Goal: Task Accomplishment & Management: Manage account settings

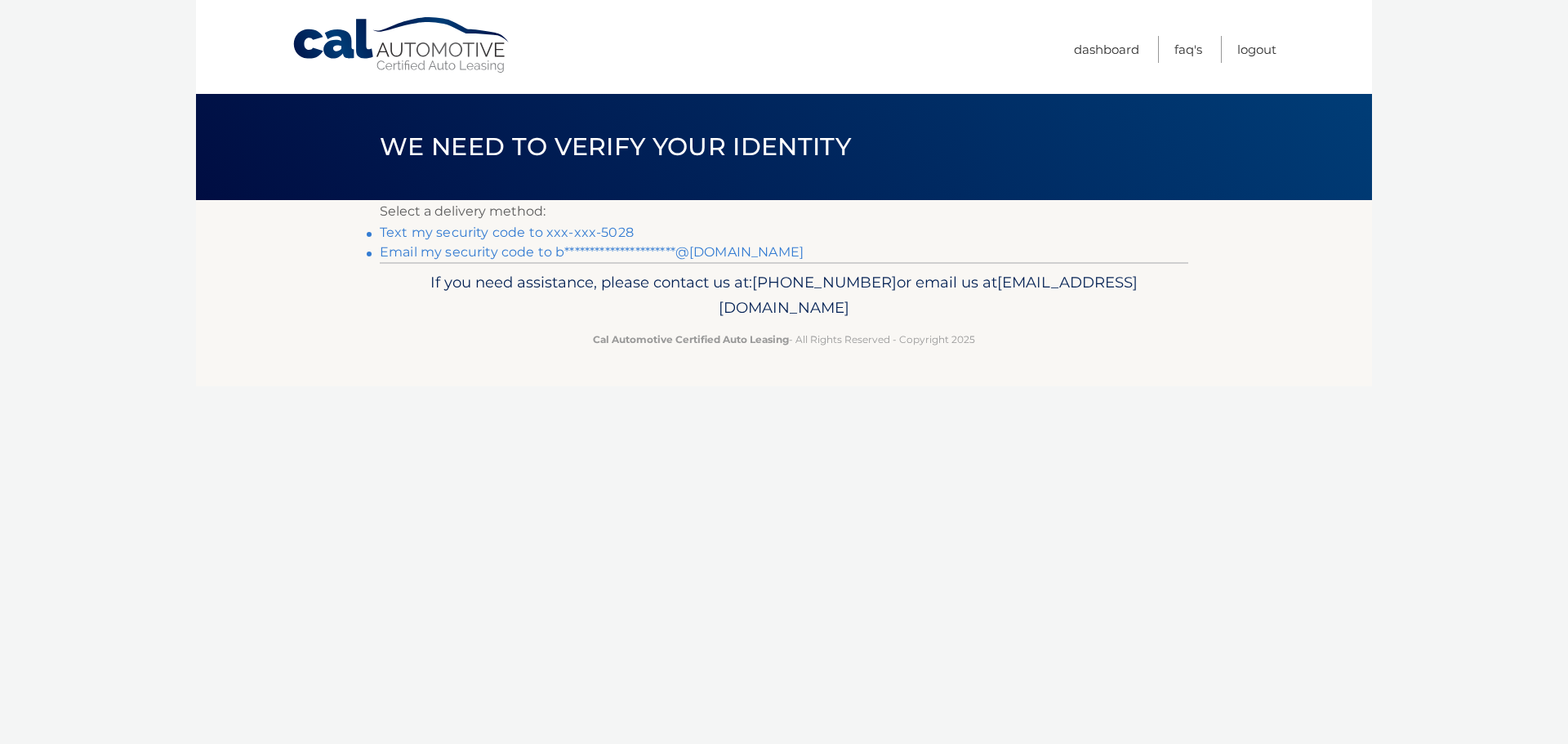
click at [613, 232] on link "Text my security code to xxx-xxx-5028" at bounding box center [506, 232] width 254 height 16
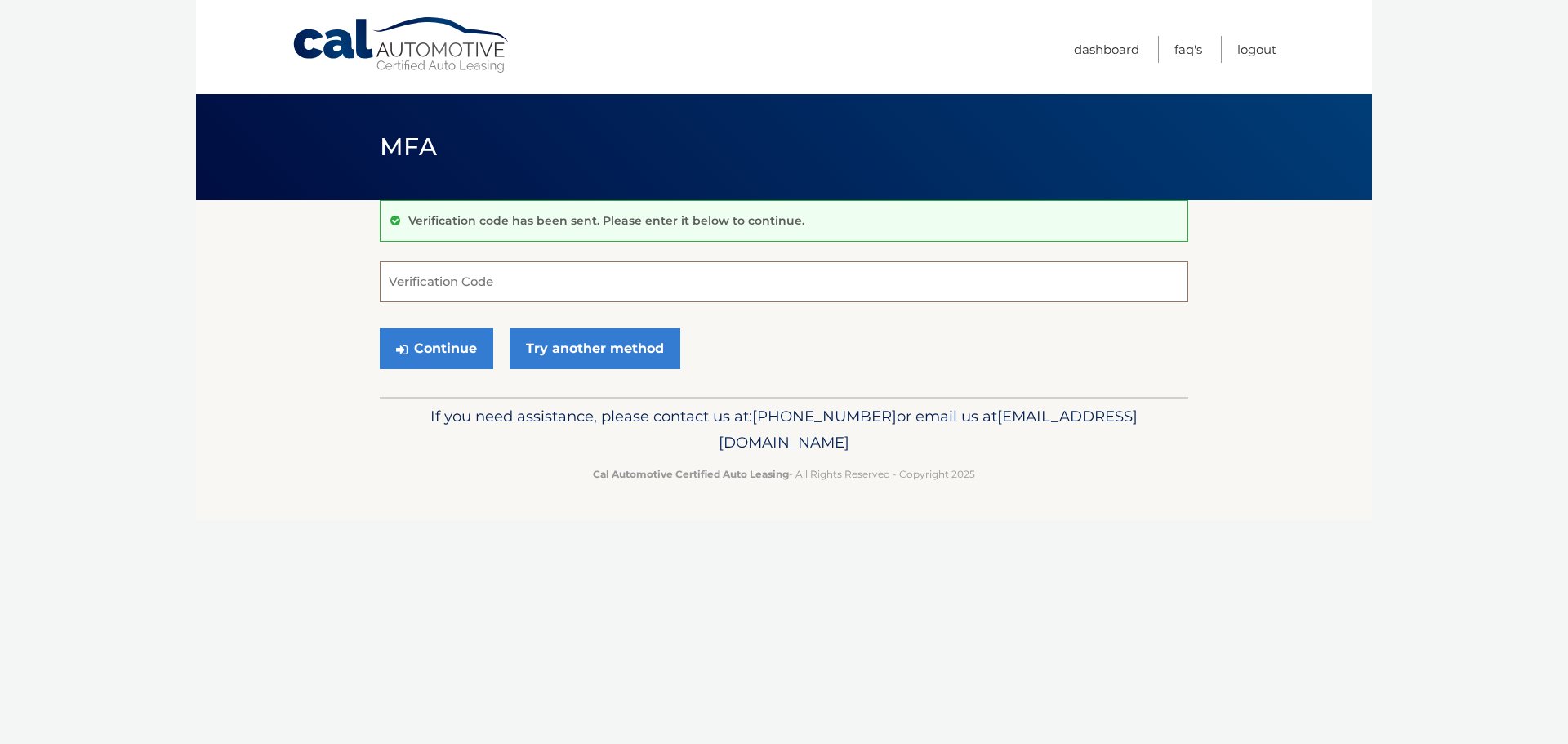
click at [597, 271] on input "Verification Code" at bounding box center [784, 281] width 809 height 41
click at [825, 290] on input "Verification Code" at bounding box center [784, 281] width 809 height 41
type input "123703"
click at [380, 328] on button "Continue" at bounding box center [437, 348] width 114 height 41
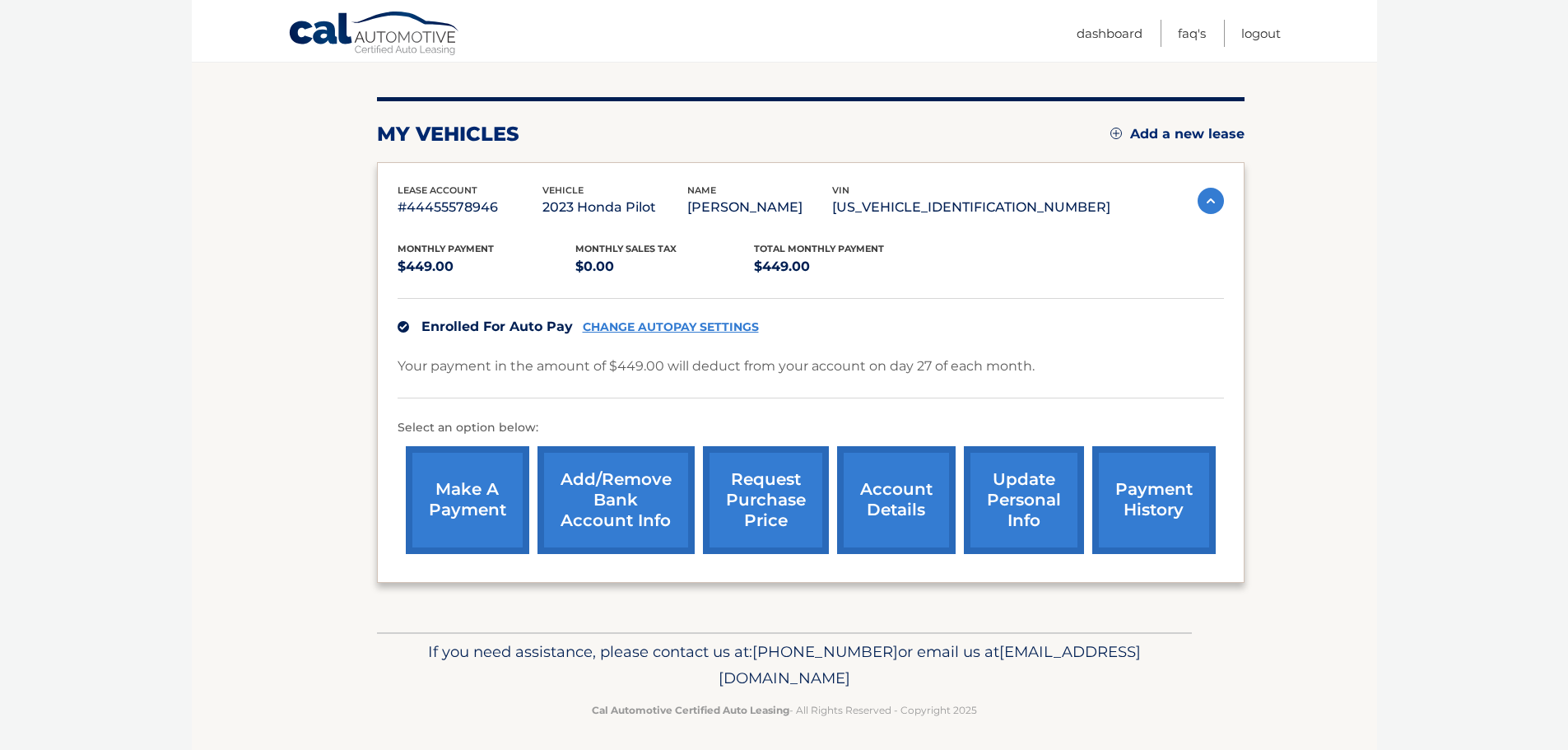
scroll to position [186, 0]
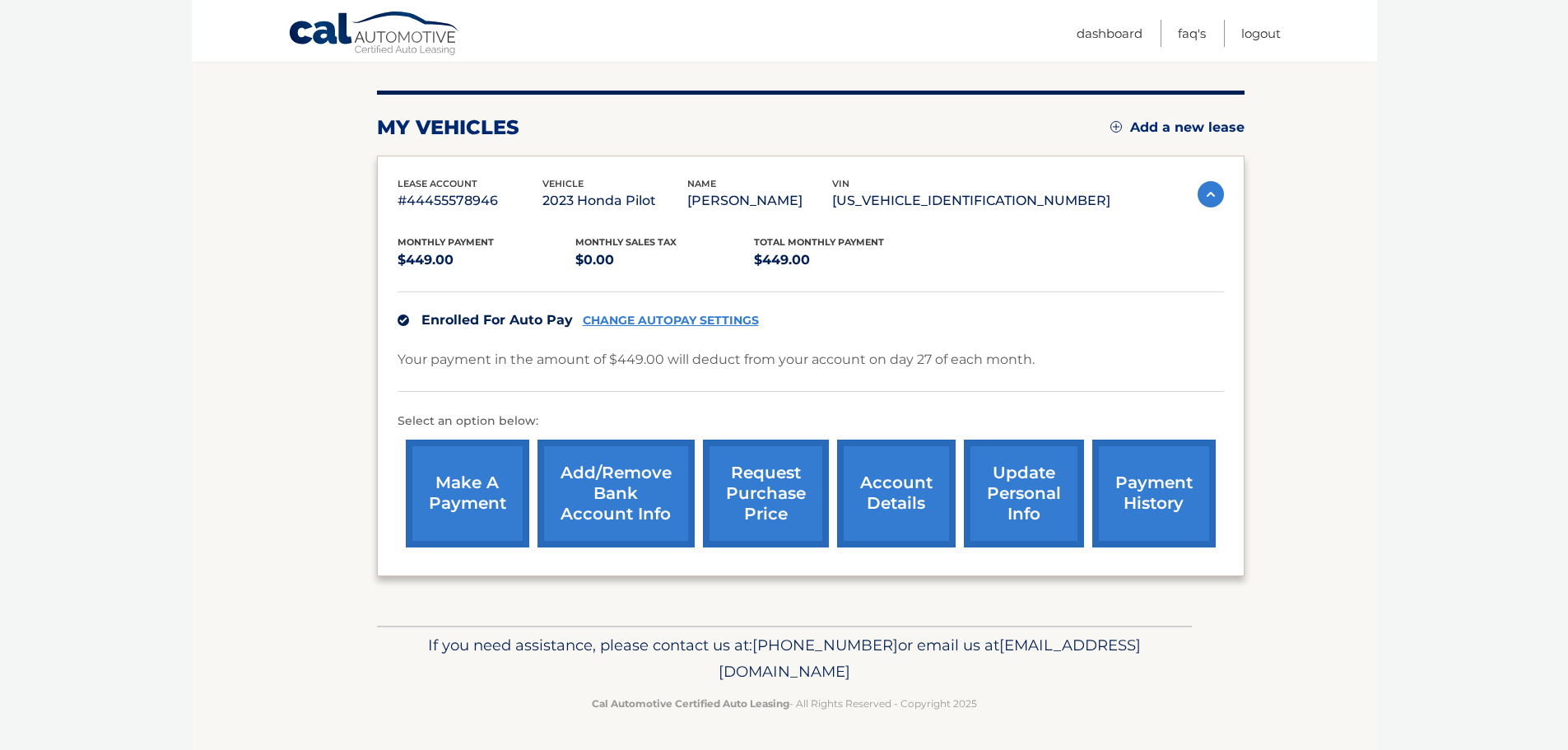
click at [884, 487] on link "account details" at bounding box center [897, 493] width 118 height 108
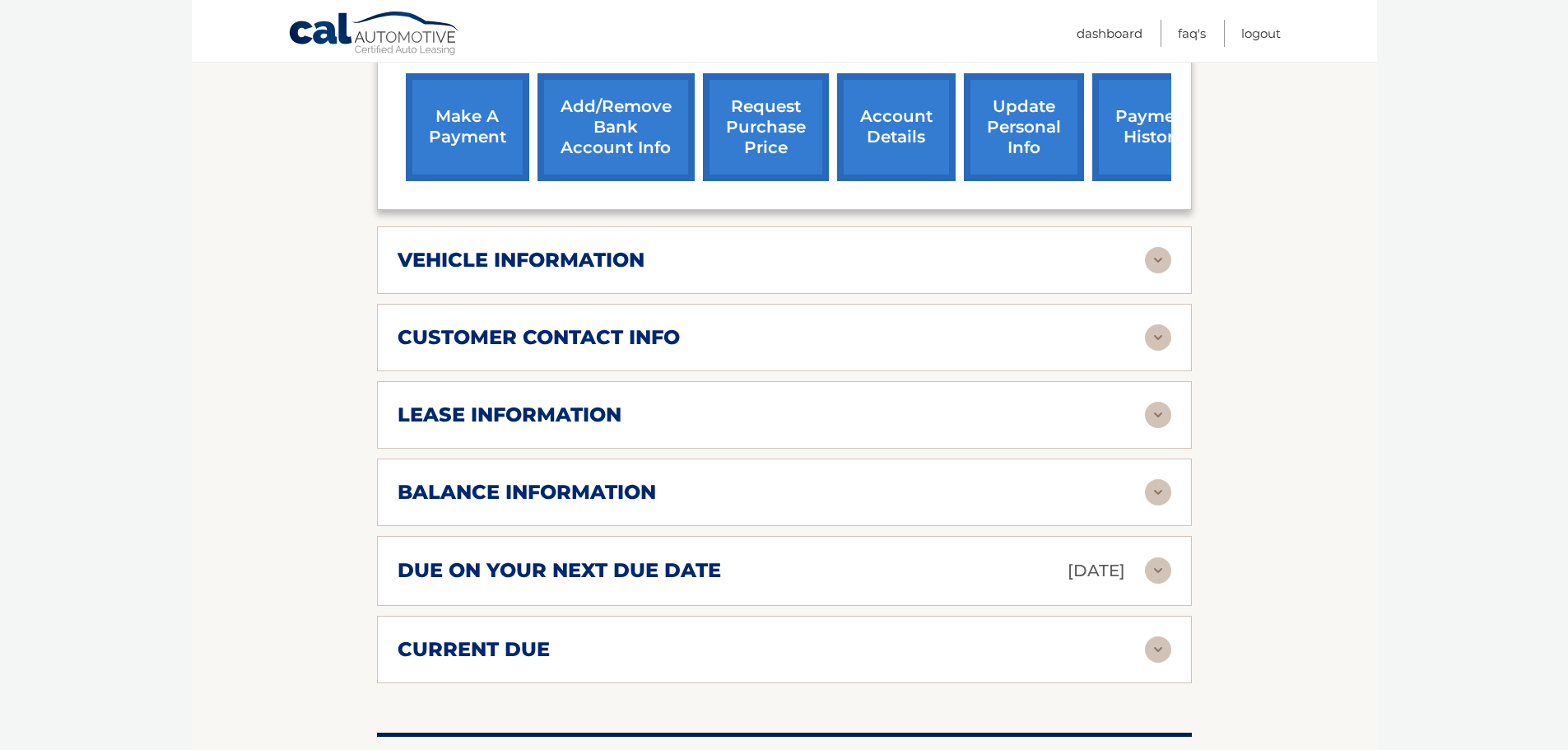
scroll to position [576, 0]
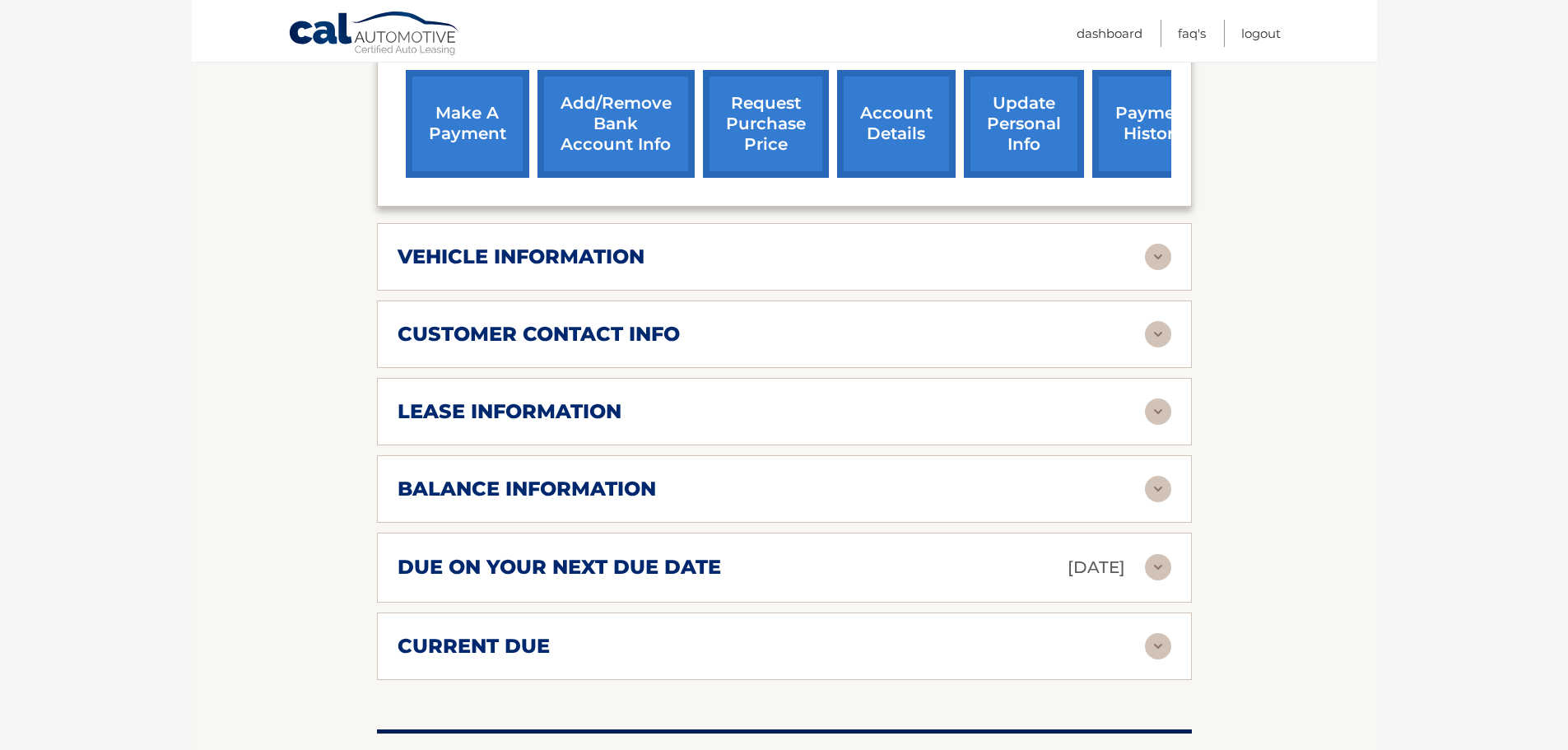
click at [1155, 421] on img at bounding box center [1158, 411] width 27 height 27
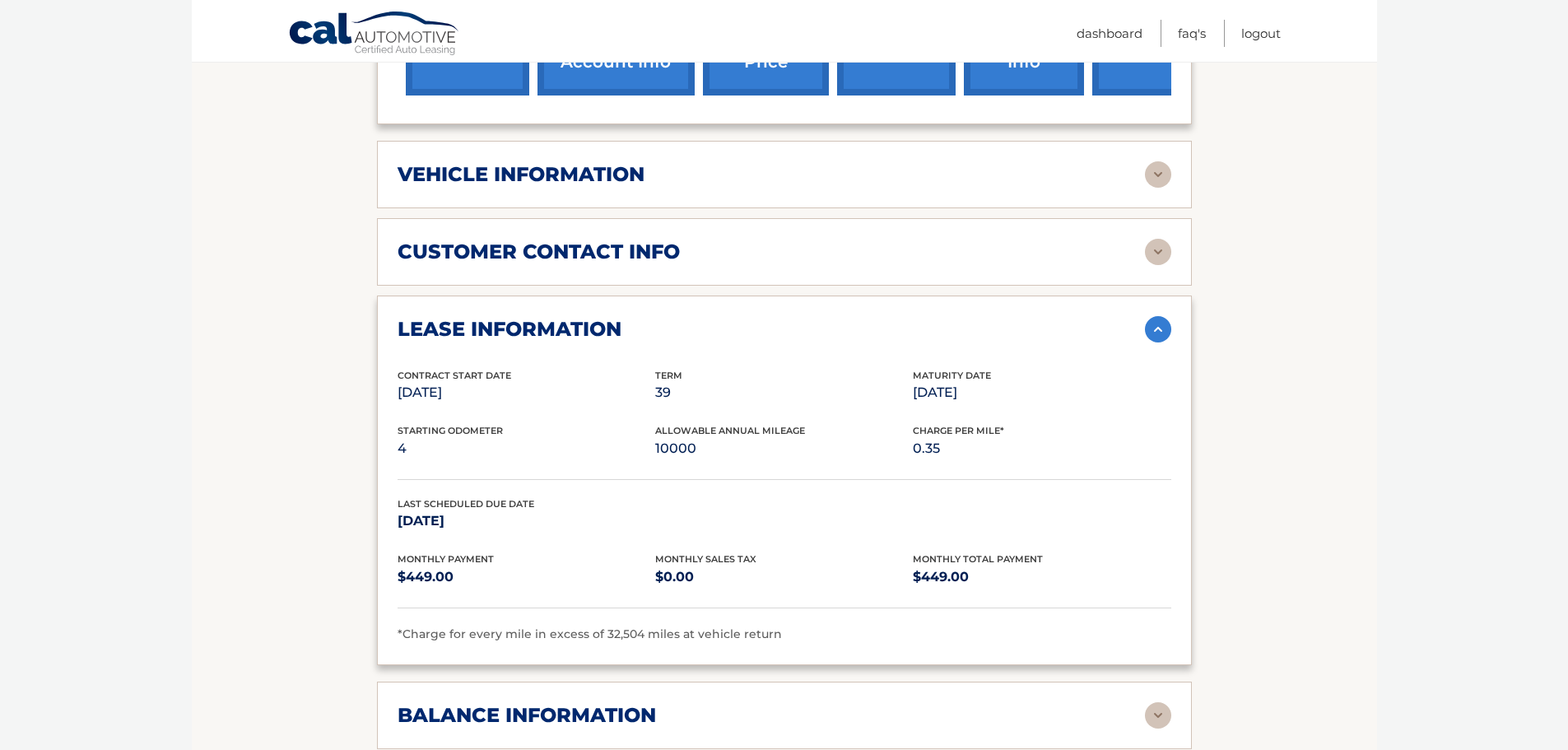
scroll to position [906, 0]
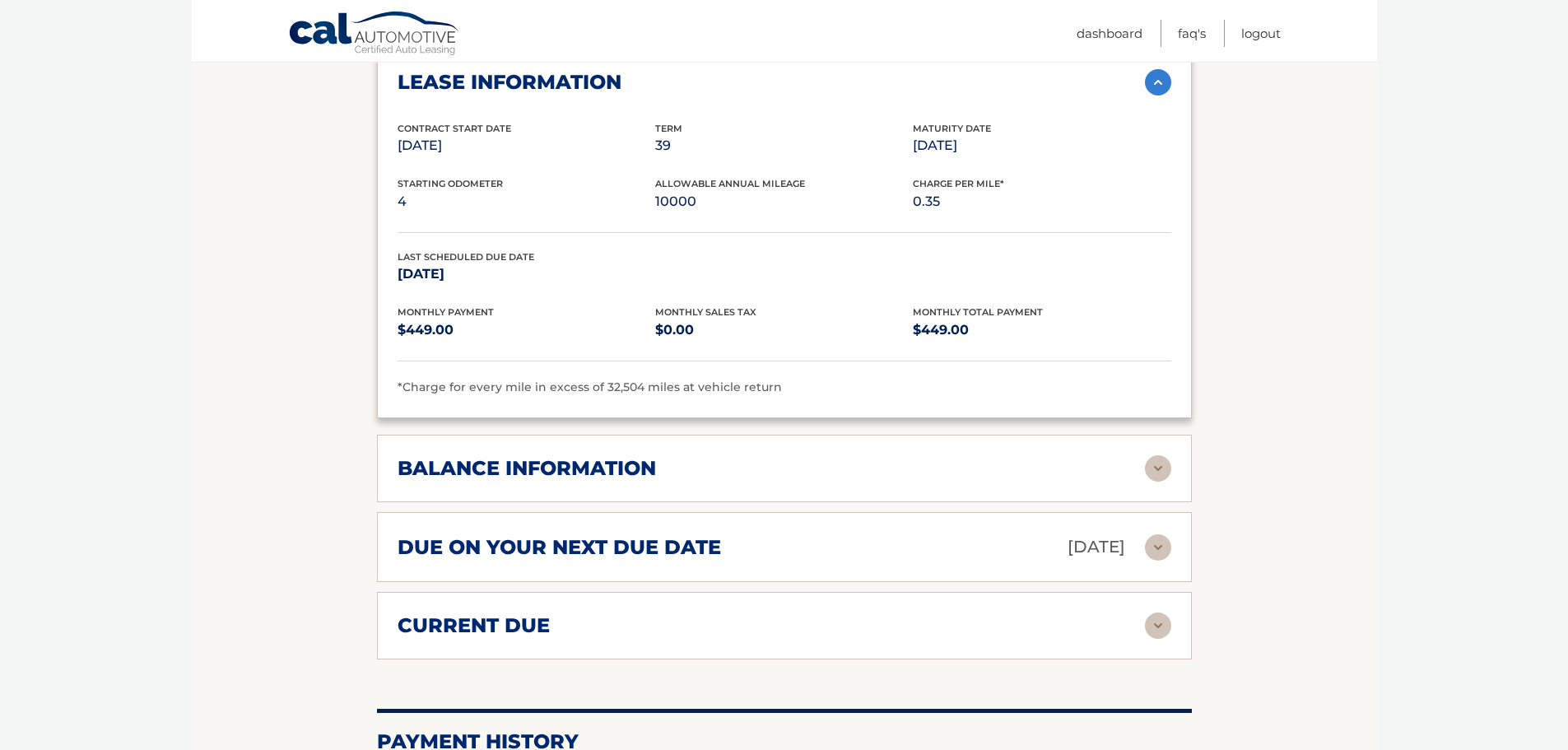
click at [1157, 459] on img at bounding box center [1158, 468] width 27 height 27
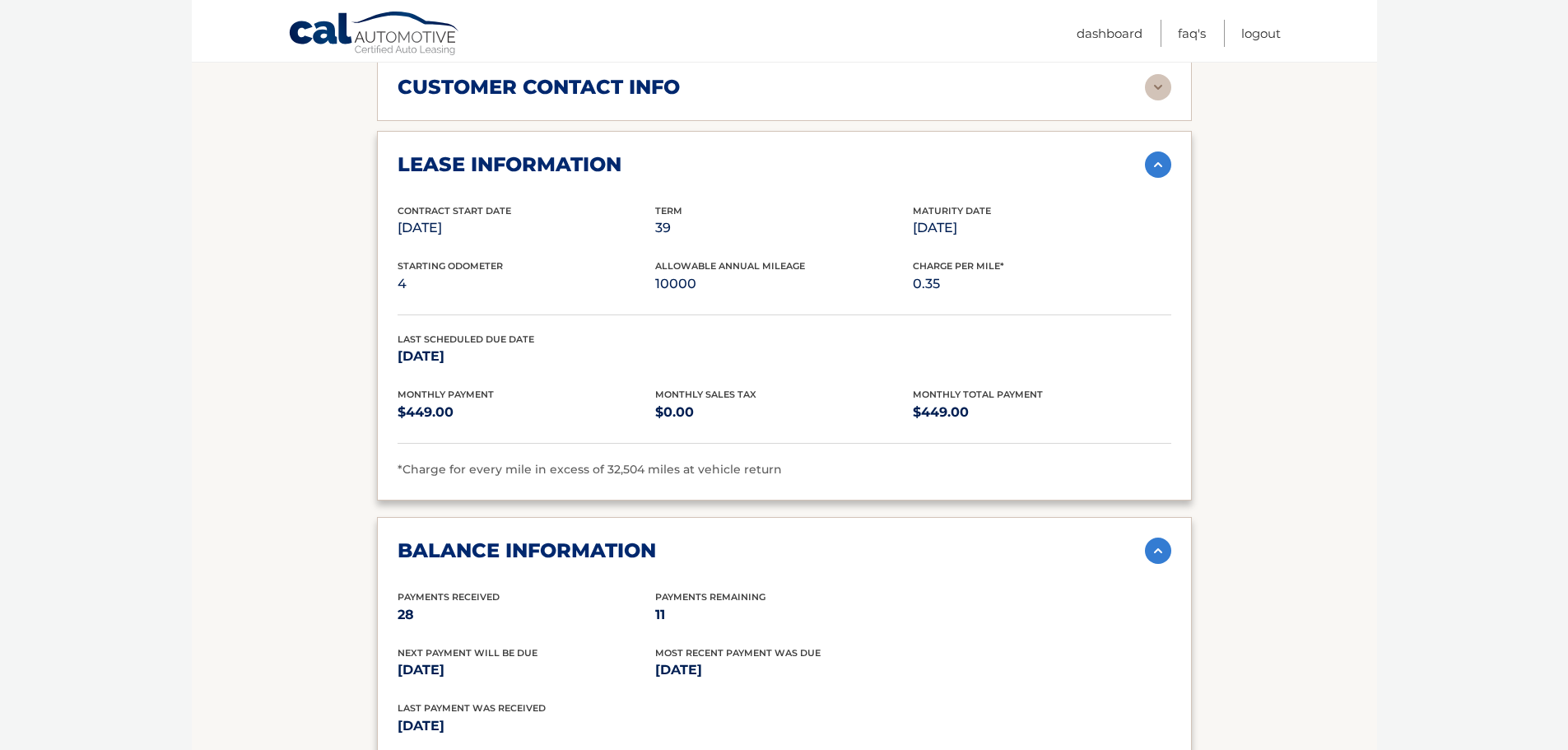
scroll to position [741, 0]
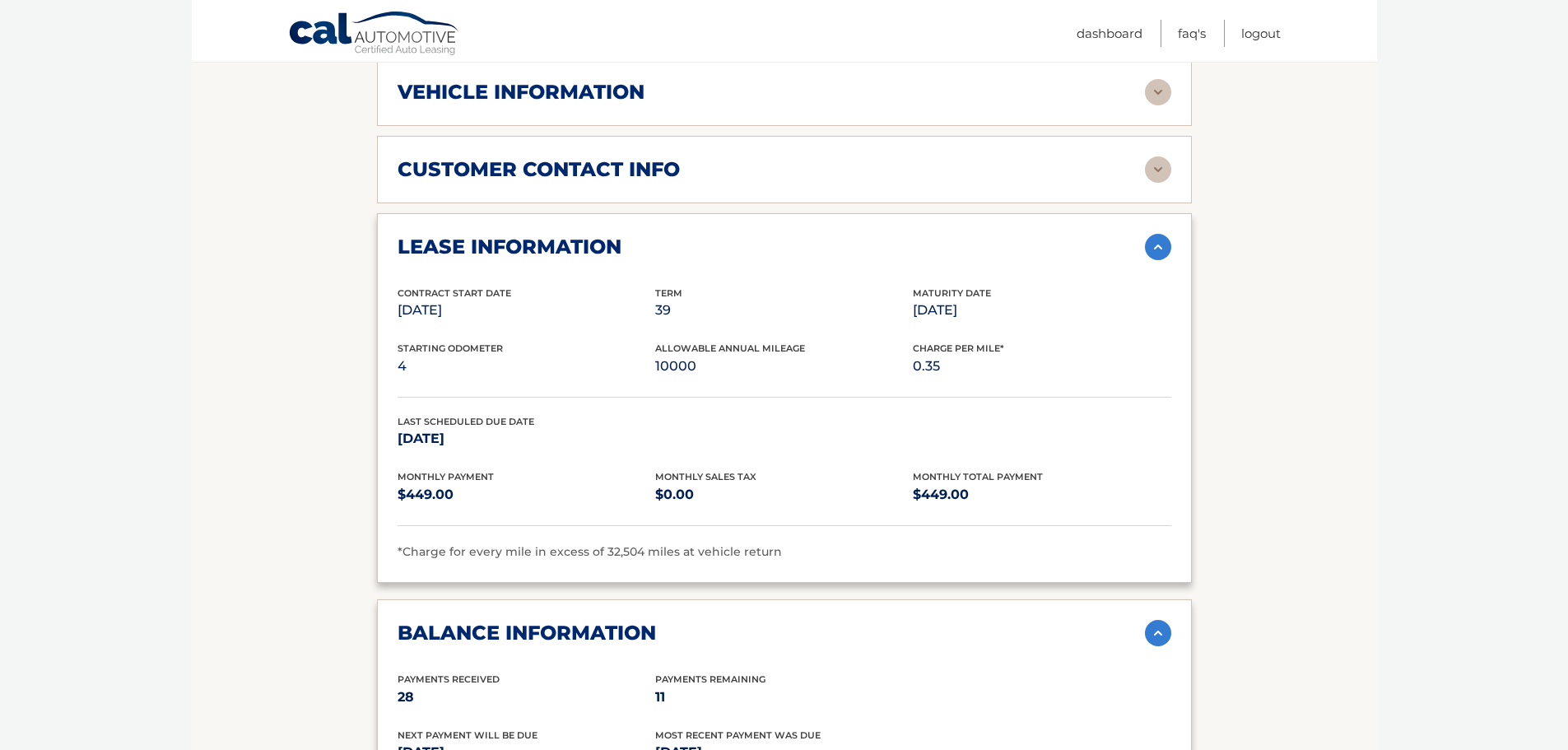
click at [1162, 163] on img at bounding box center [1158, 169] width 27 height 27
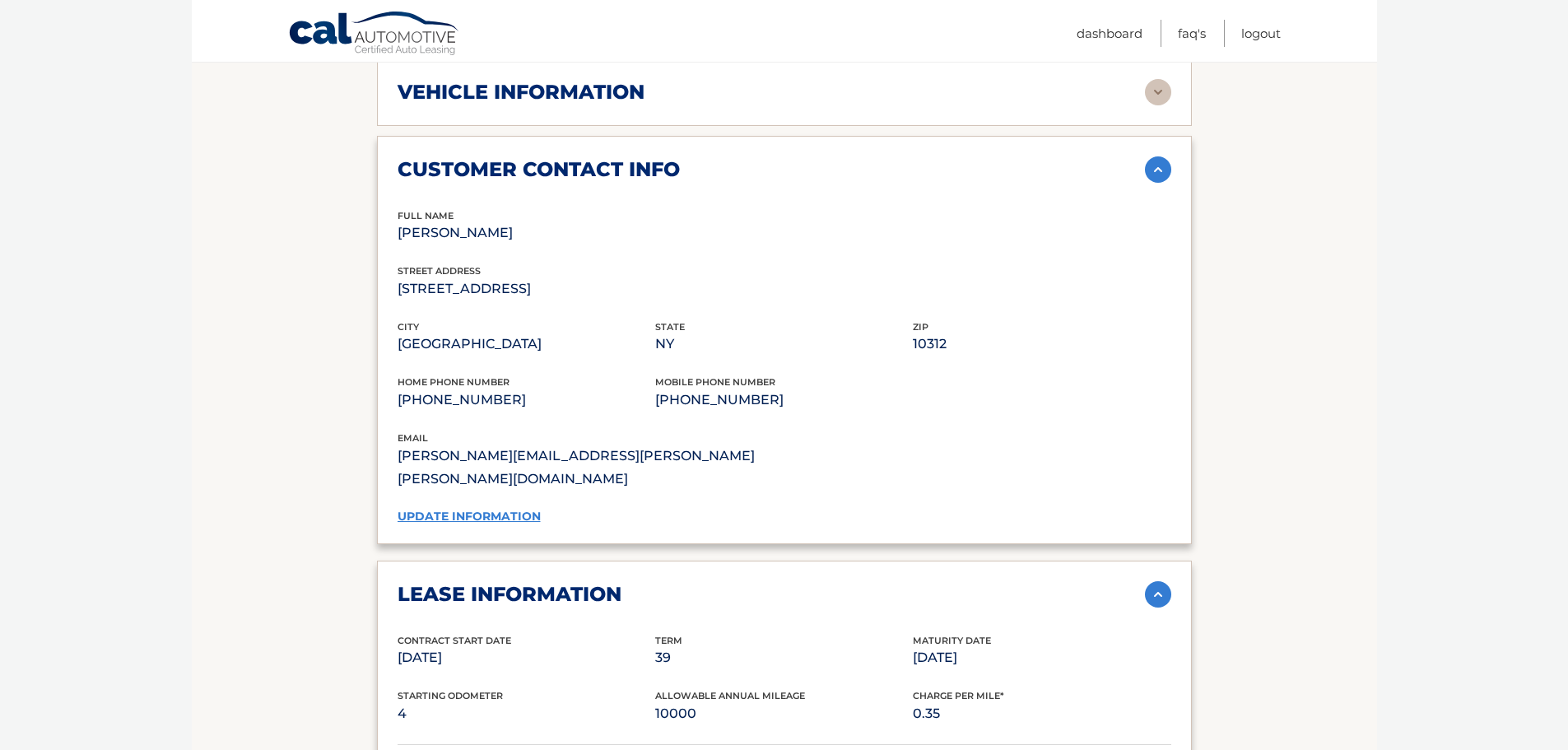
click at [1160, 168] on img at bounding box center [1158, 169] width 27 height 27
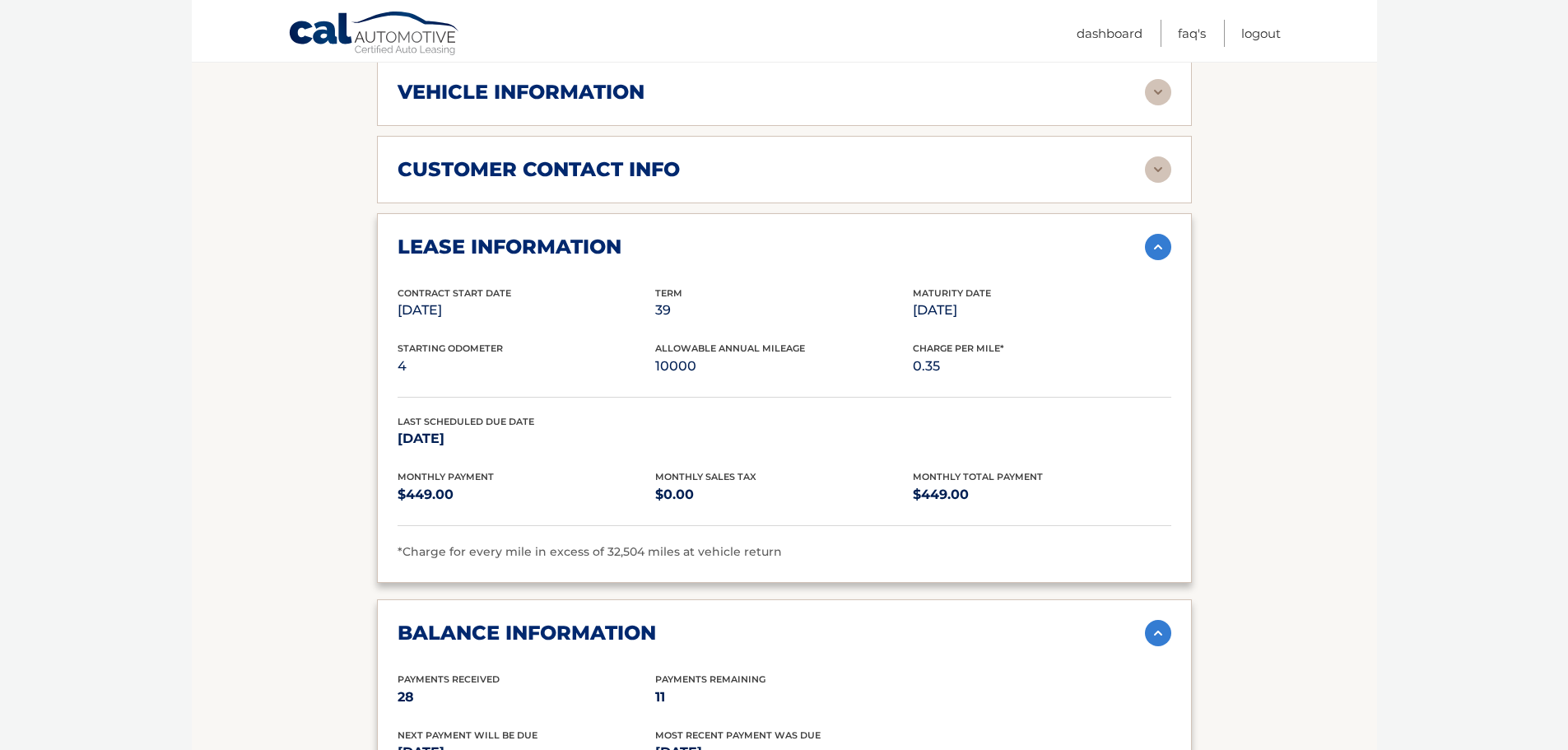
click at [1164, 98] on img at bounding box center [1158, 92] width 27 height 27
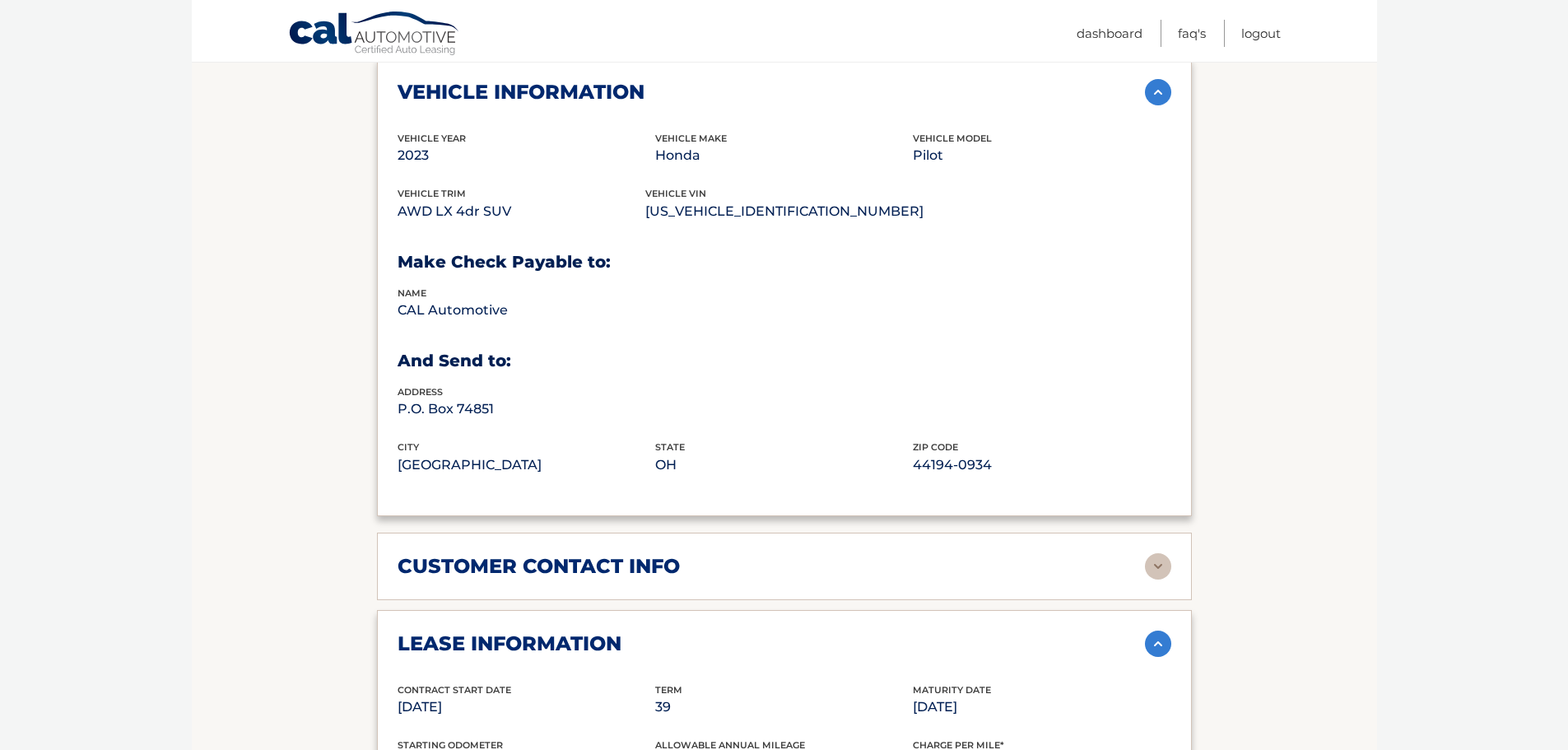
click at [1164, 98] on img at bounding box center [1158, 92] width 27 height 27
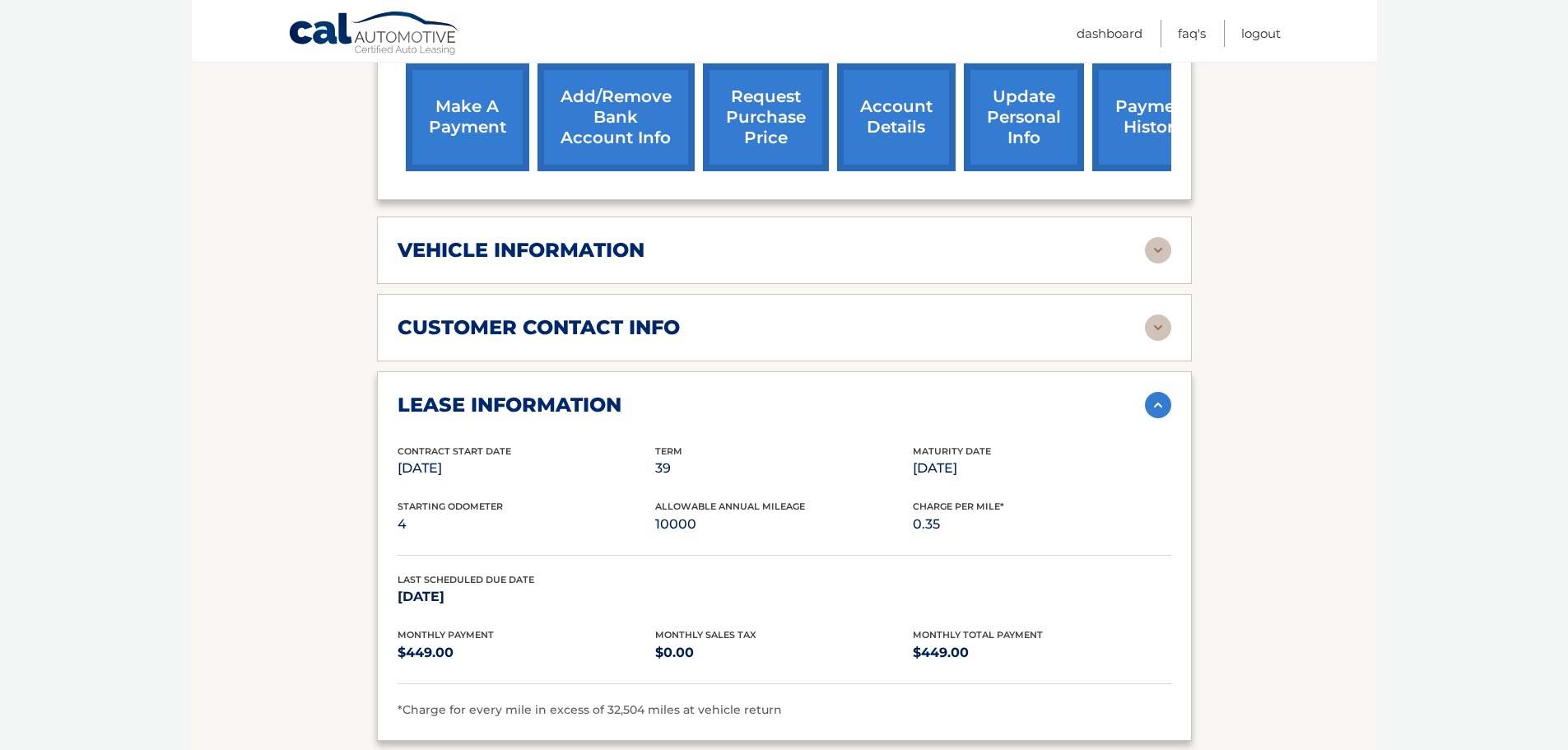
scroll to position [576, 0]
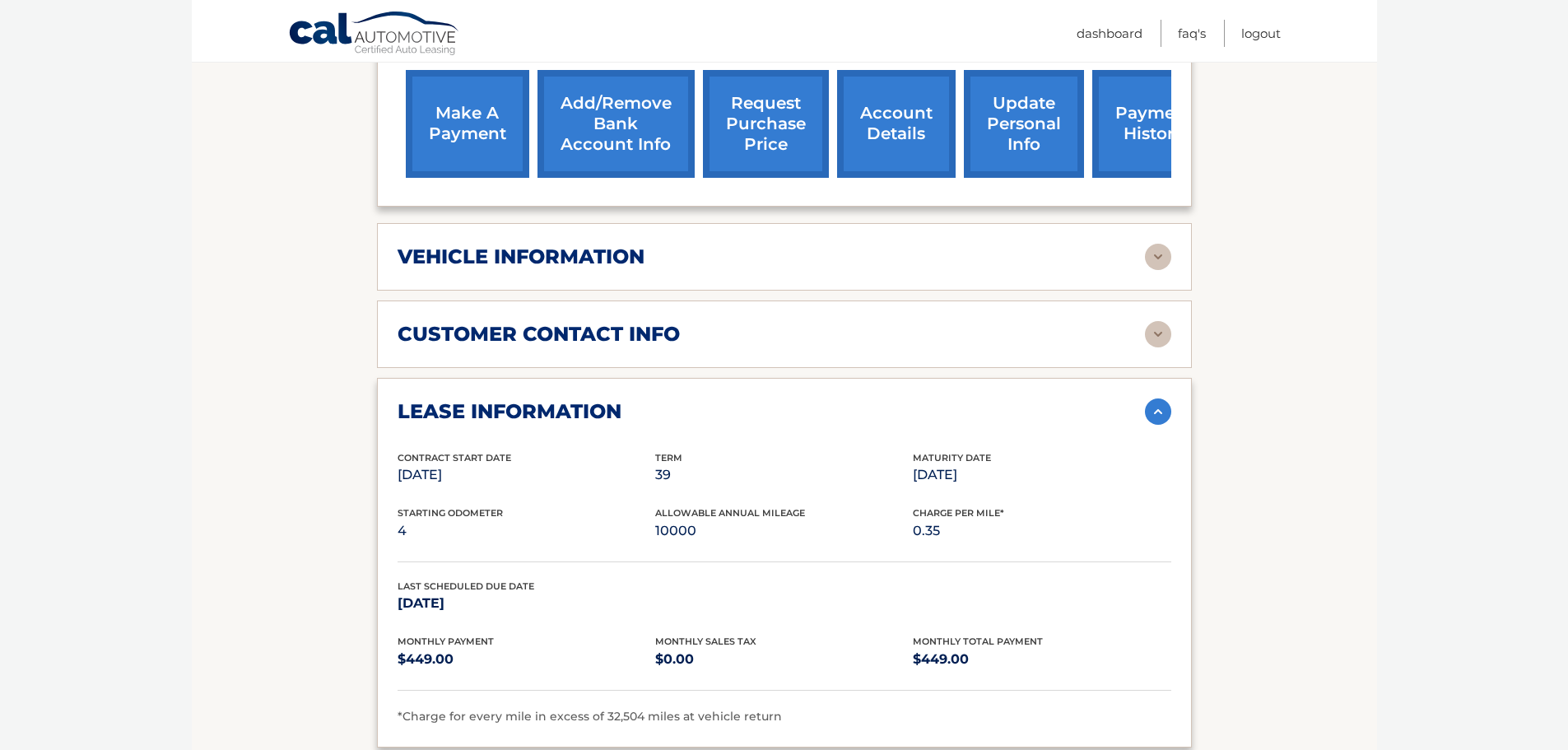
click at [1163, 263] on img at bounding box center [1158, 257] width 27 height 27
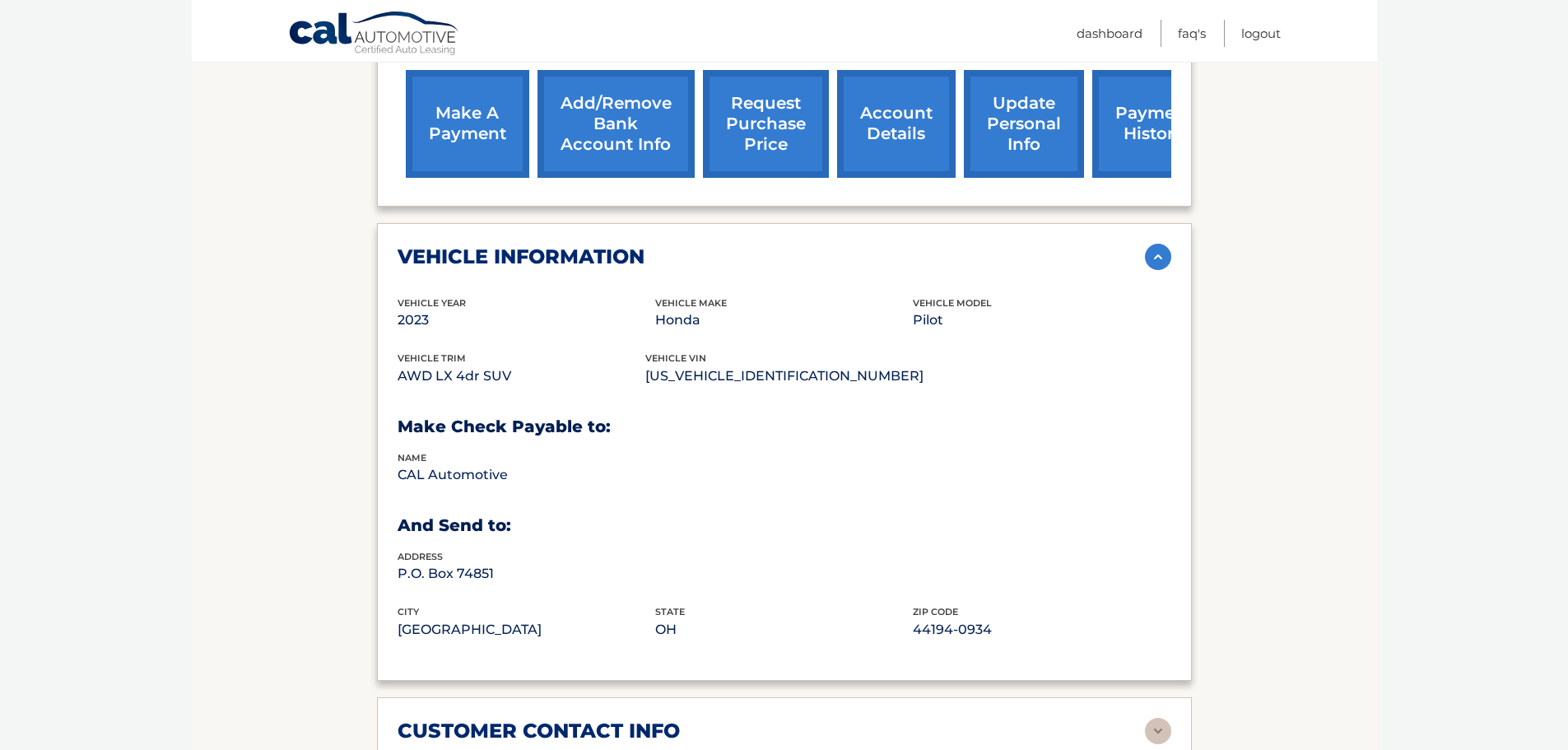
click at [727, 375] on p "5FNYG1H22PB023723" at bounding box center [784, 376] width 278 height 23
copy p "5FNYG1H22PB023723"
